Goal: Information Seeking & Learning: Learn about a topic

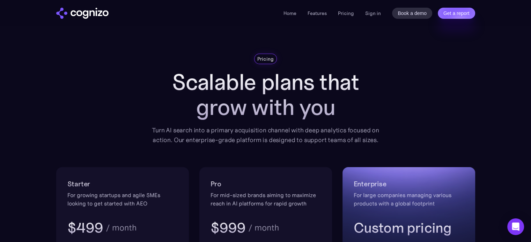
scroll to position [1242, 0]
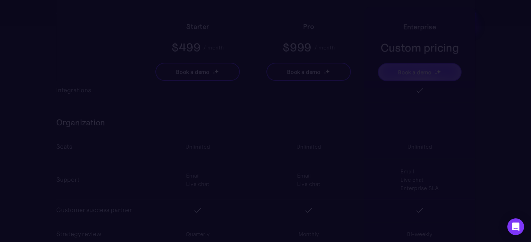
click at [313, 12] on div "Pro $999 / month Book a demo" at bounding box center [308, 47] width 111 height 81
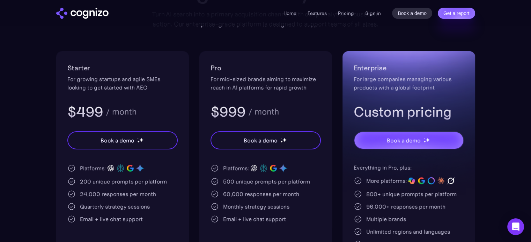
scroll to position [0, 0]
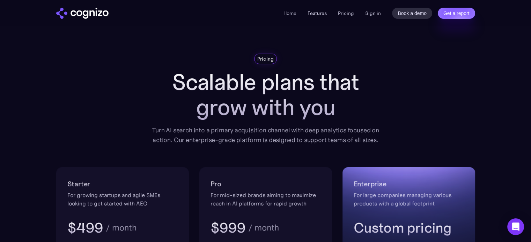
click at [321, 11] on link "Features" at bounding box center [316, 13] width 19 height 6
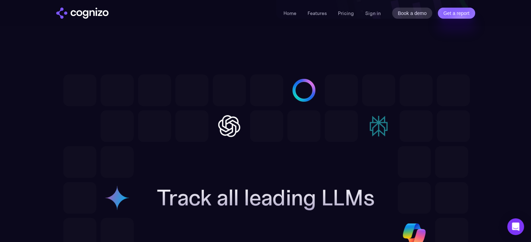
scroll to position [1803, 0]
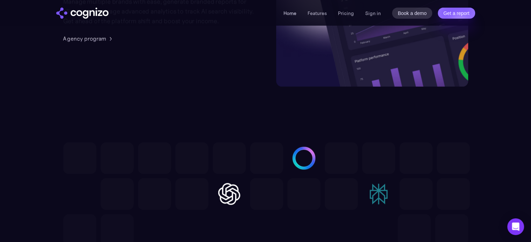
click at [294, 13] on link "Home" at bounding box center [289, 13] width 13 height 6
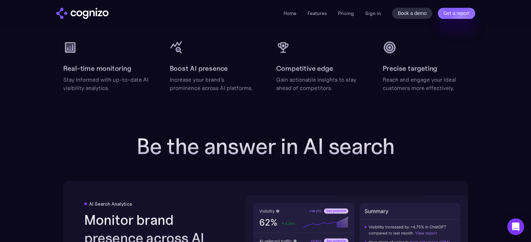
scroll to position [923, 0]
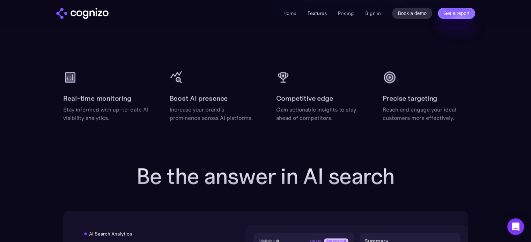
click at [320, 12] on link "Features" at bounding box center [316, 13] width 19 height 6
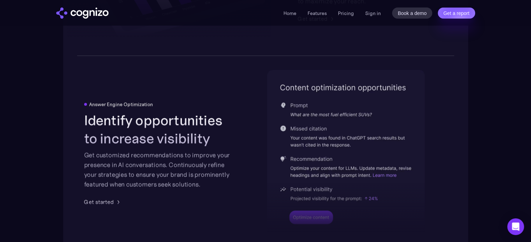
scroll to position [1416, 0]
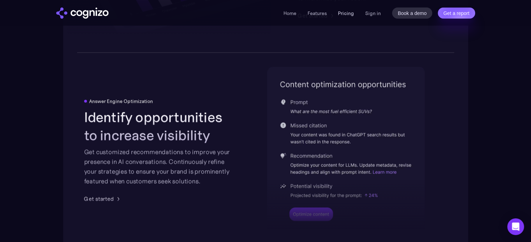
click at [347, 15] on link "Pricing" at bounding box center [346, 13] width 16 height 6
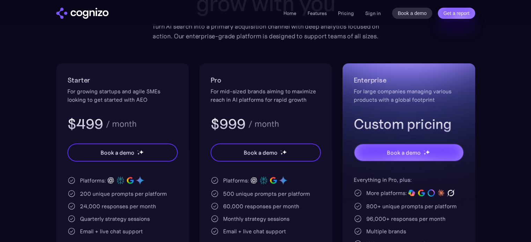
scroll to position [130, 0]
